Goal: Communication & Community: Connect with others

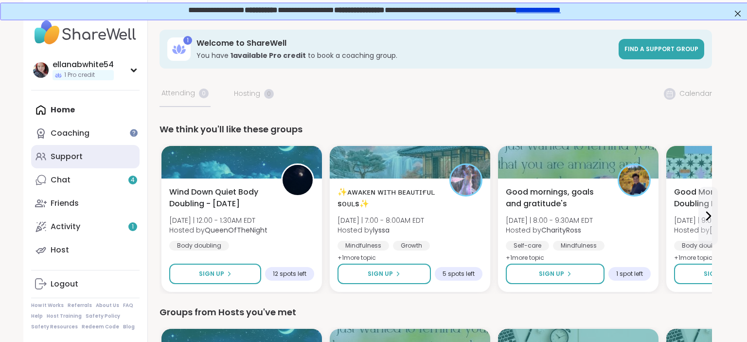
click at [69, 154] on div "Support" at bounding box center [67, 156] width 32 height 11
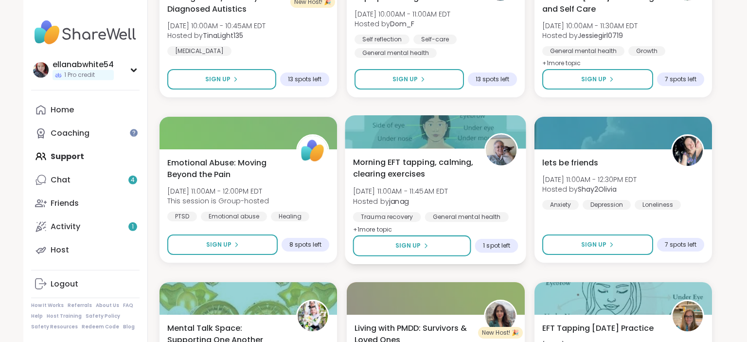
scroll to position [908, 0]
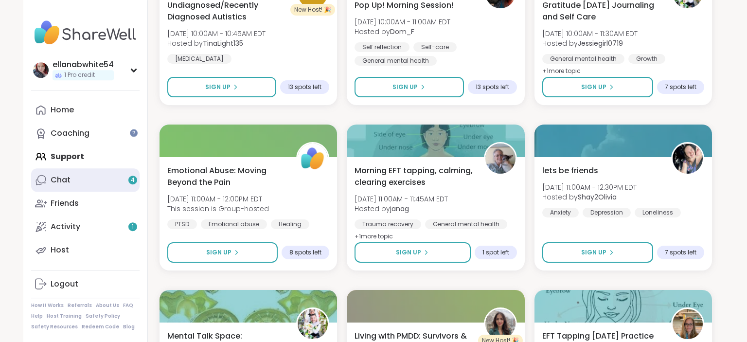
click at [100, 174] on link "Chat 4" at bounding box center [85, 179] width 108 height 23
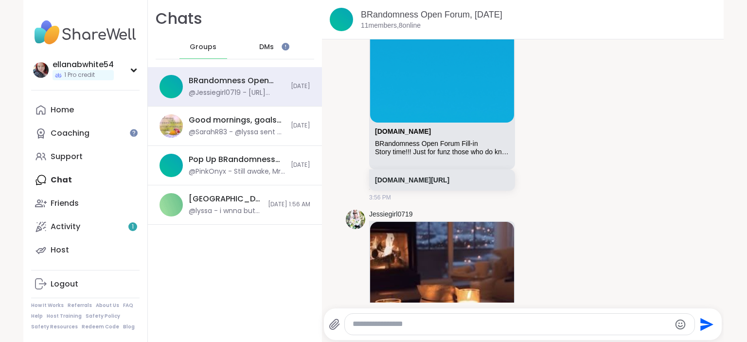
scroll to position [3972, 0]
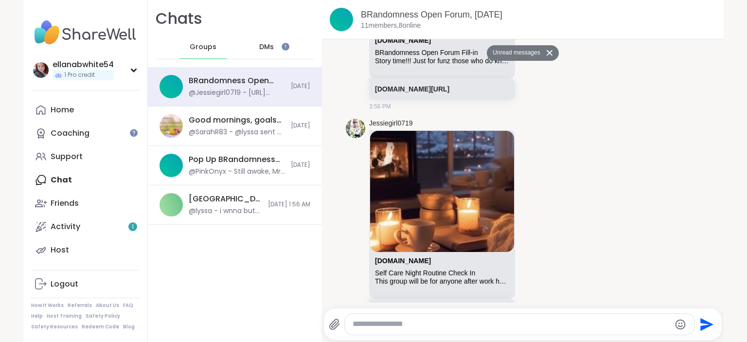
click at [270, 48] on span "DMs" at bounding box center [266, 47] width 15 height 10
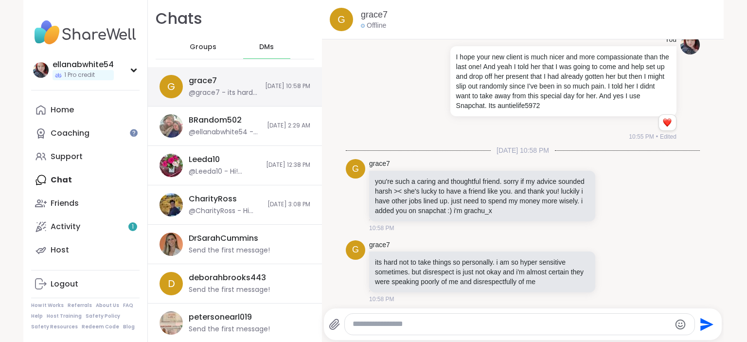
click at [240, 74] on div "g grace7 @grace7 - its hard not to take things so personally. i am so hyper sen…" at bounding box center [235, 86] width 174 height 39
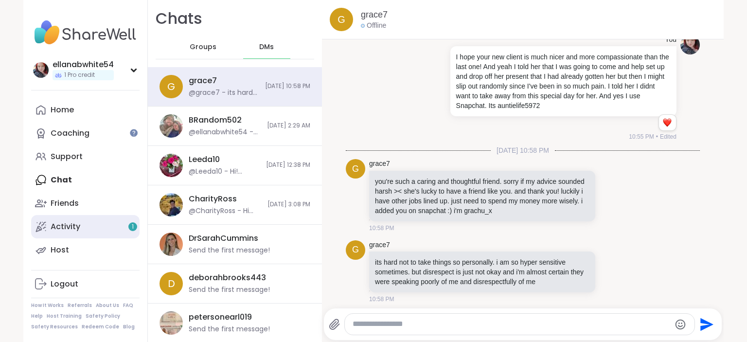
click at [87, 219] on link "Activity 1" at bounding box center [85, 226] width 108 height 23
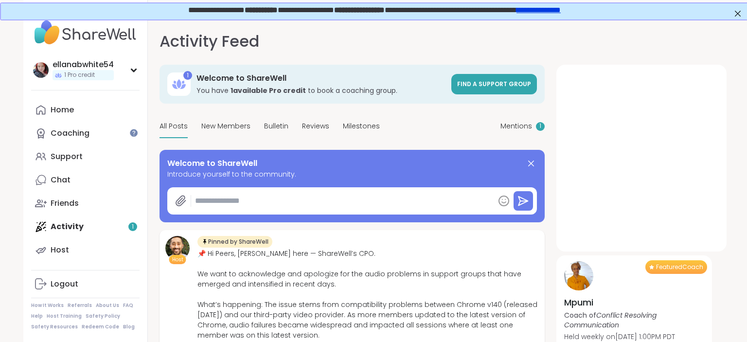
type textarea "*"
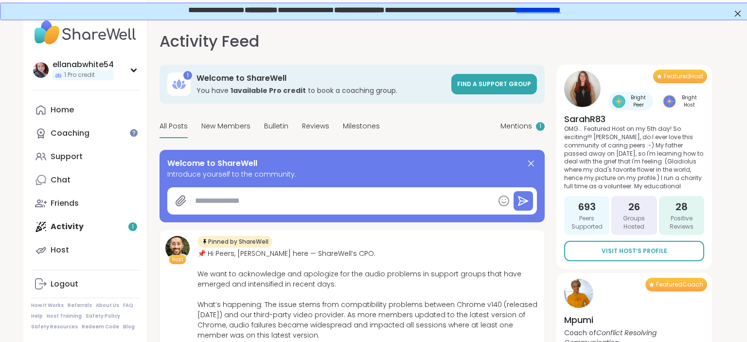
click at [499, 123] on div "All Posts New Members Bulletin Reviews Milestones Mentions 1" at bounding box center [351, 126] width 385 height 23
click at [505, 127] on span "Mentions" at bounding box center [516, 126] width 32 height 10
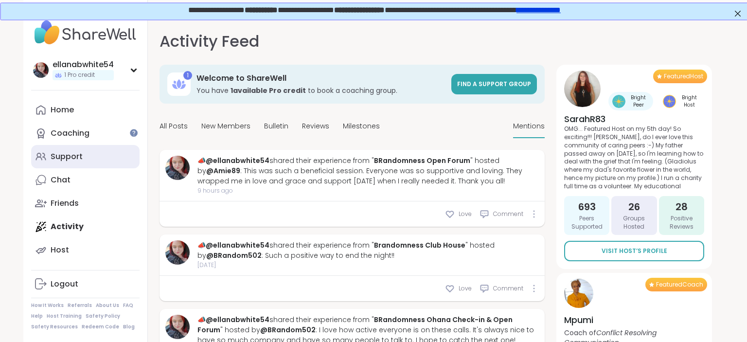
click at [67, 154] on div "Support" at bounding box center [67, 156] width 32 height 11
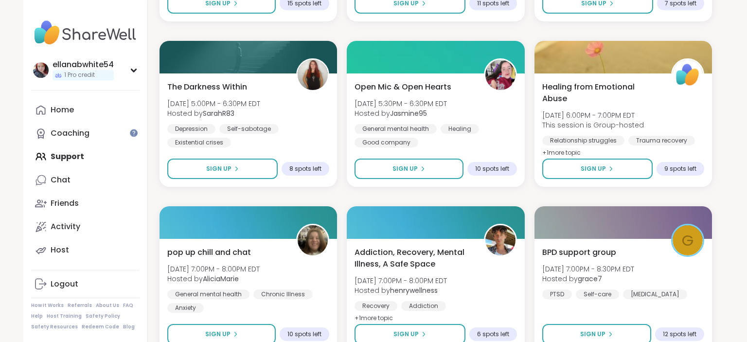
scroll to position [1867, 0]
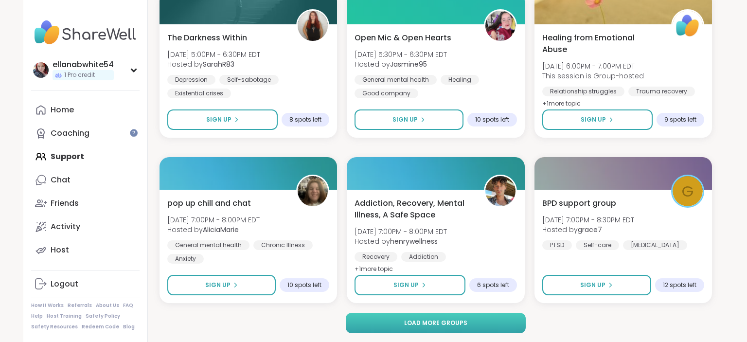
click at [406, 320] on button "Load more groups" at bounding box center [436, 323] width 180 height 20
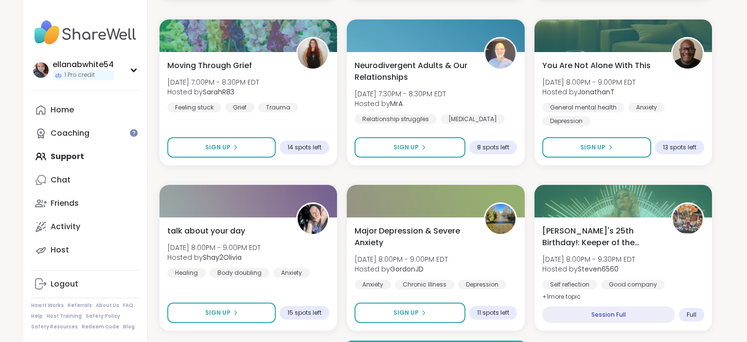
scroll to position [3850, 0]
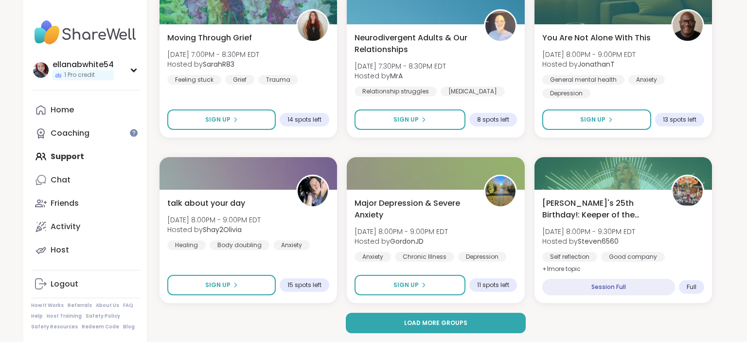
click at [406, 320] on button "Load more groups" at bounding box center [436, 323] width 180 height 20
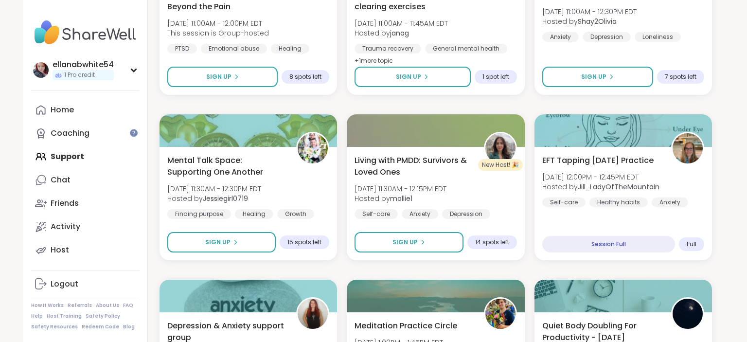
scroll to position [1073, 0]
